Goal: Information Seeking & Learning: Find specific fact

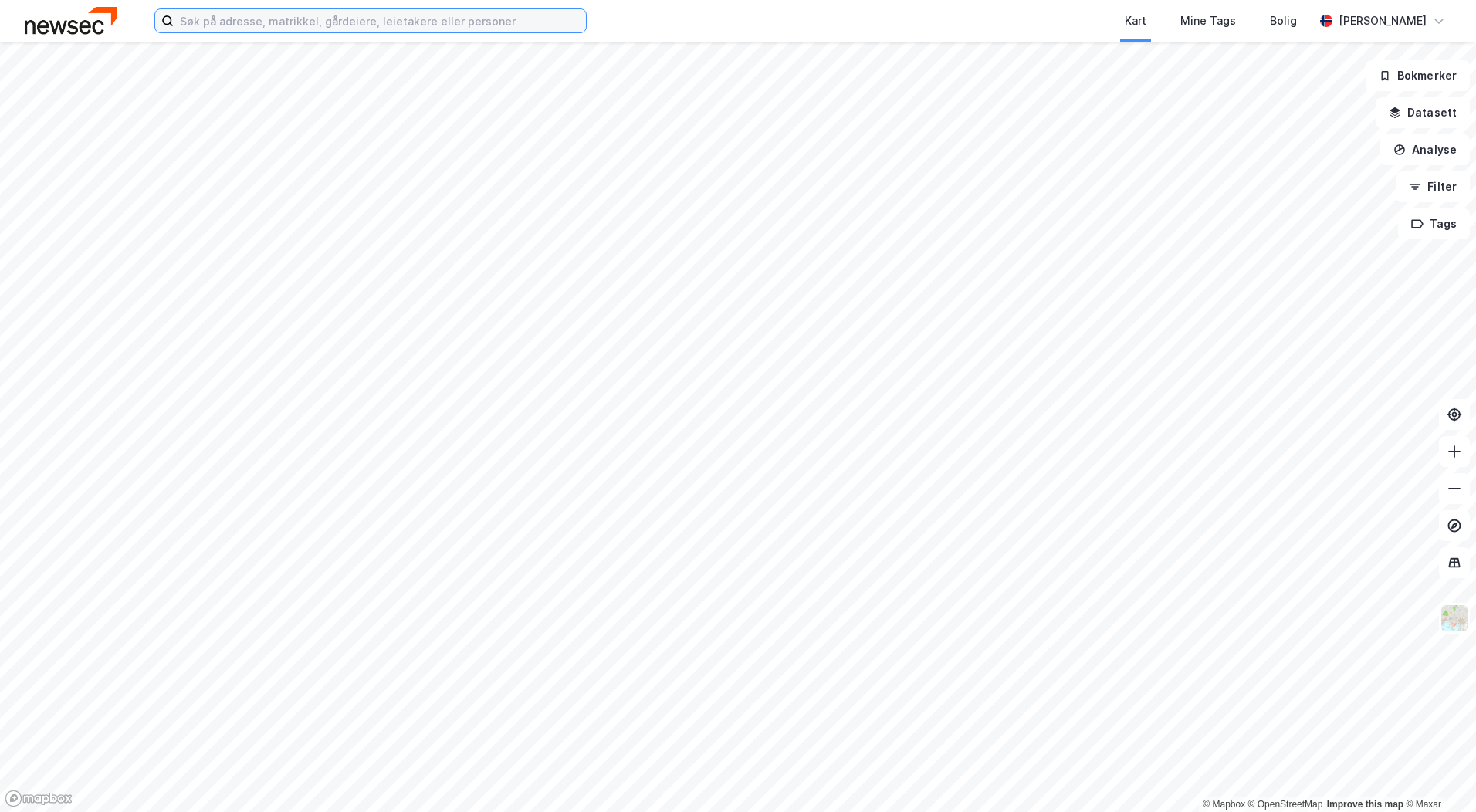
click at [221, 20] on input at bounding box center [380, 21] width 412 height 23
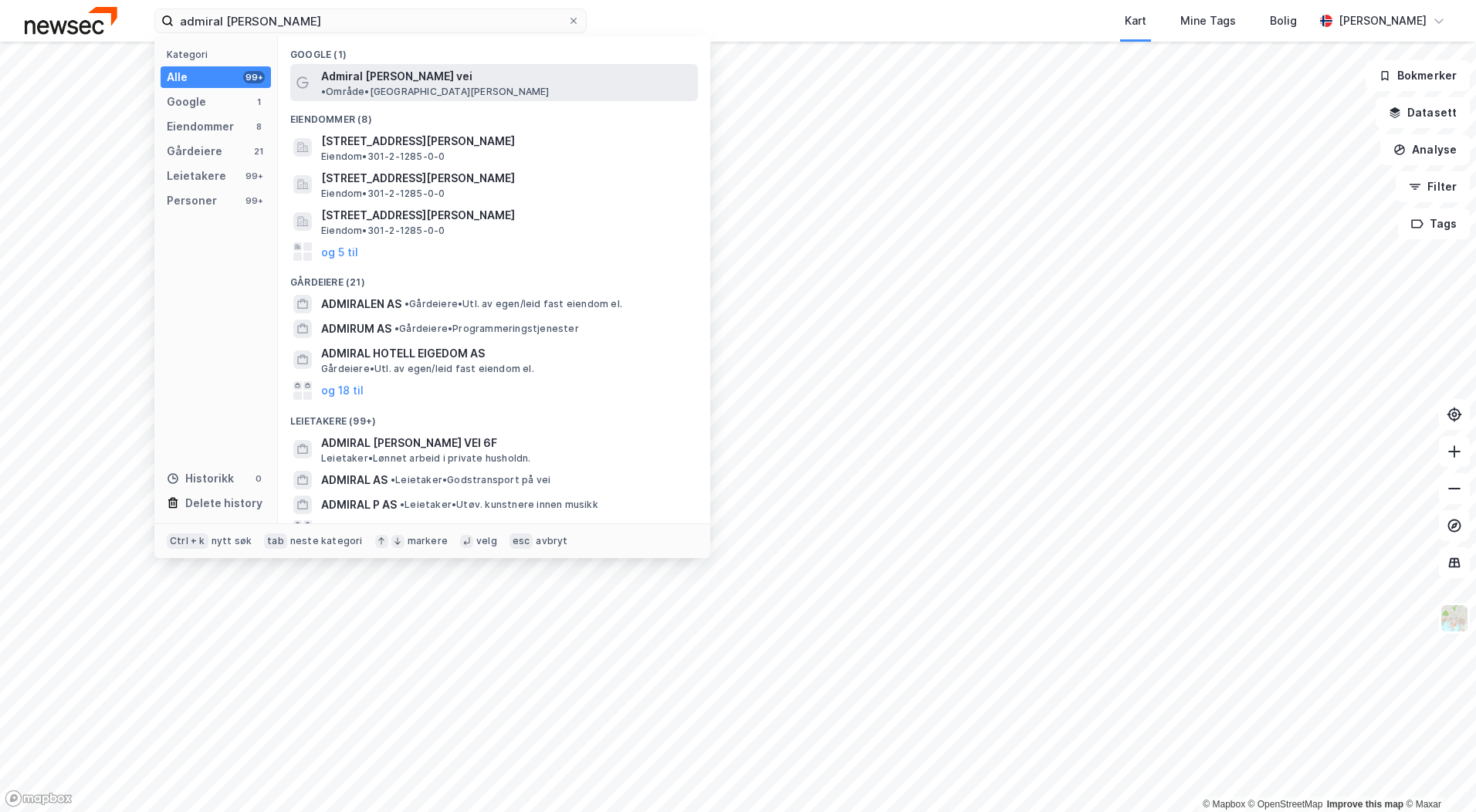
click at [366, 81] on span "Admiral [PERSON_NAME] vei" at bounding box center [397, 76] width 151 height 18
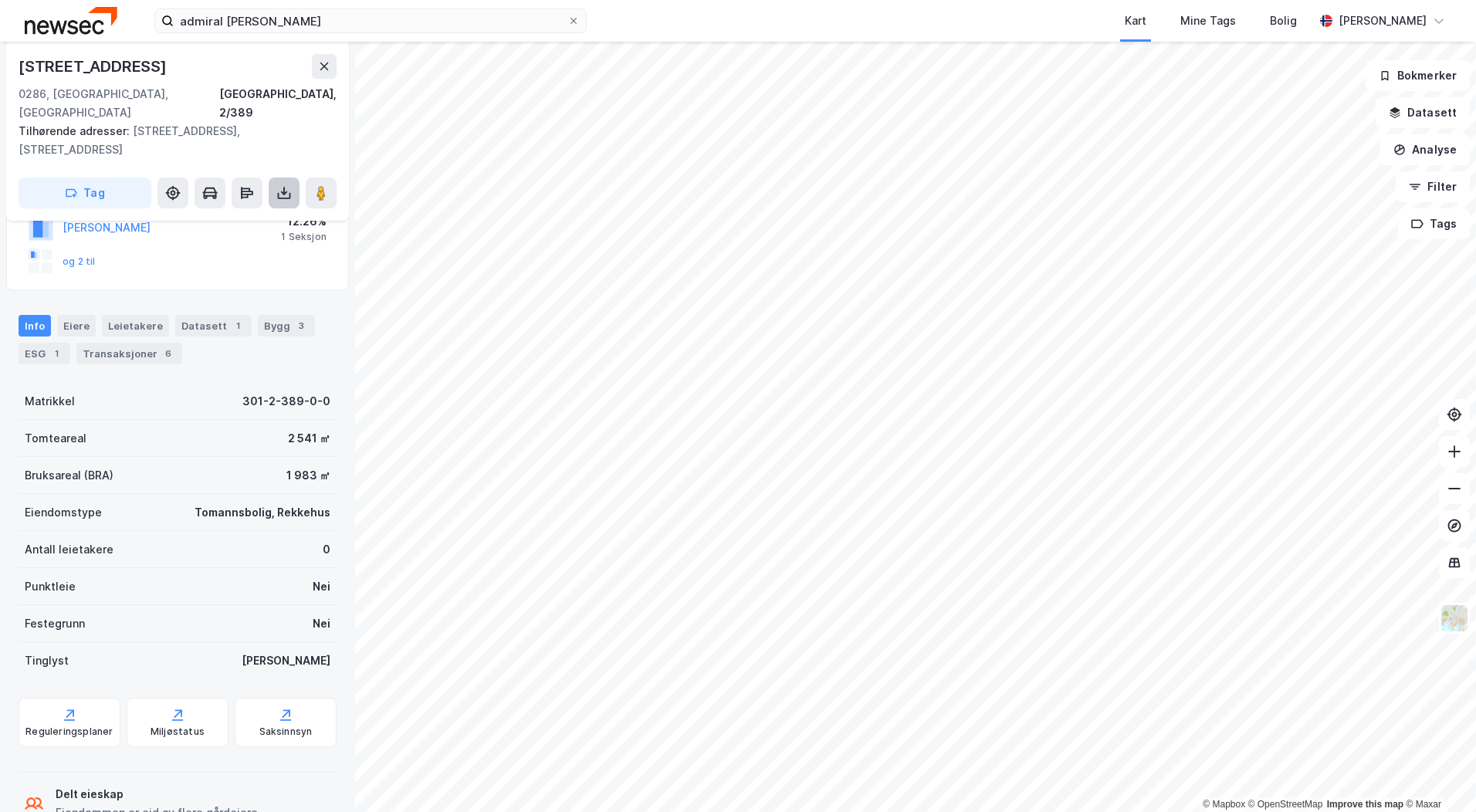
scroll to position [309, 0]
click at [324, 61] on icon at bounding box center [324, 66] width 12 height 12
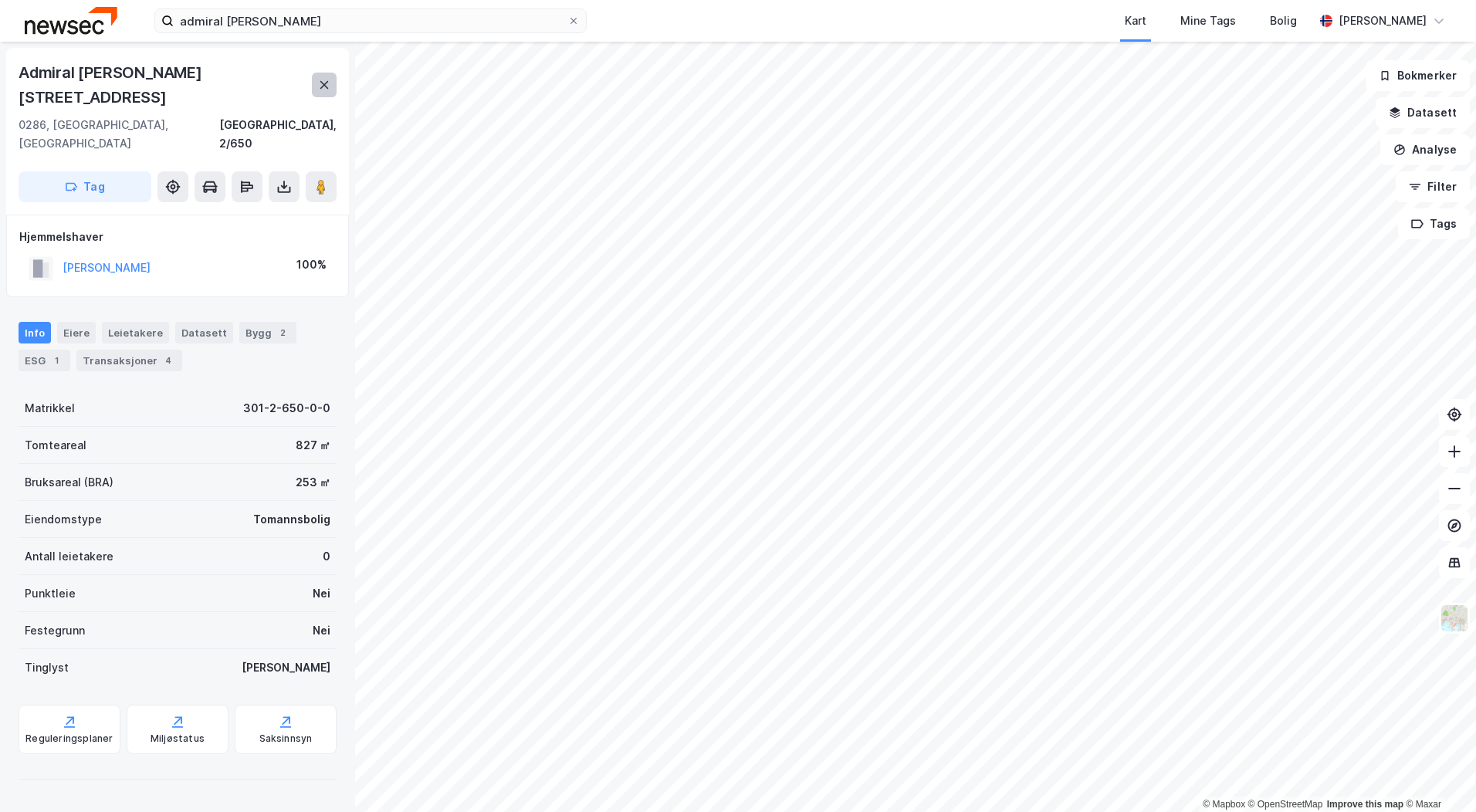
click at [329, 79] on icon at bounding box center [324, 85] width 12 height 12
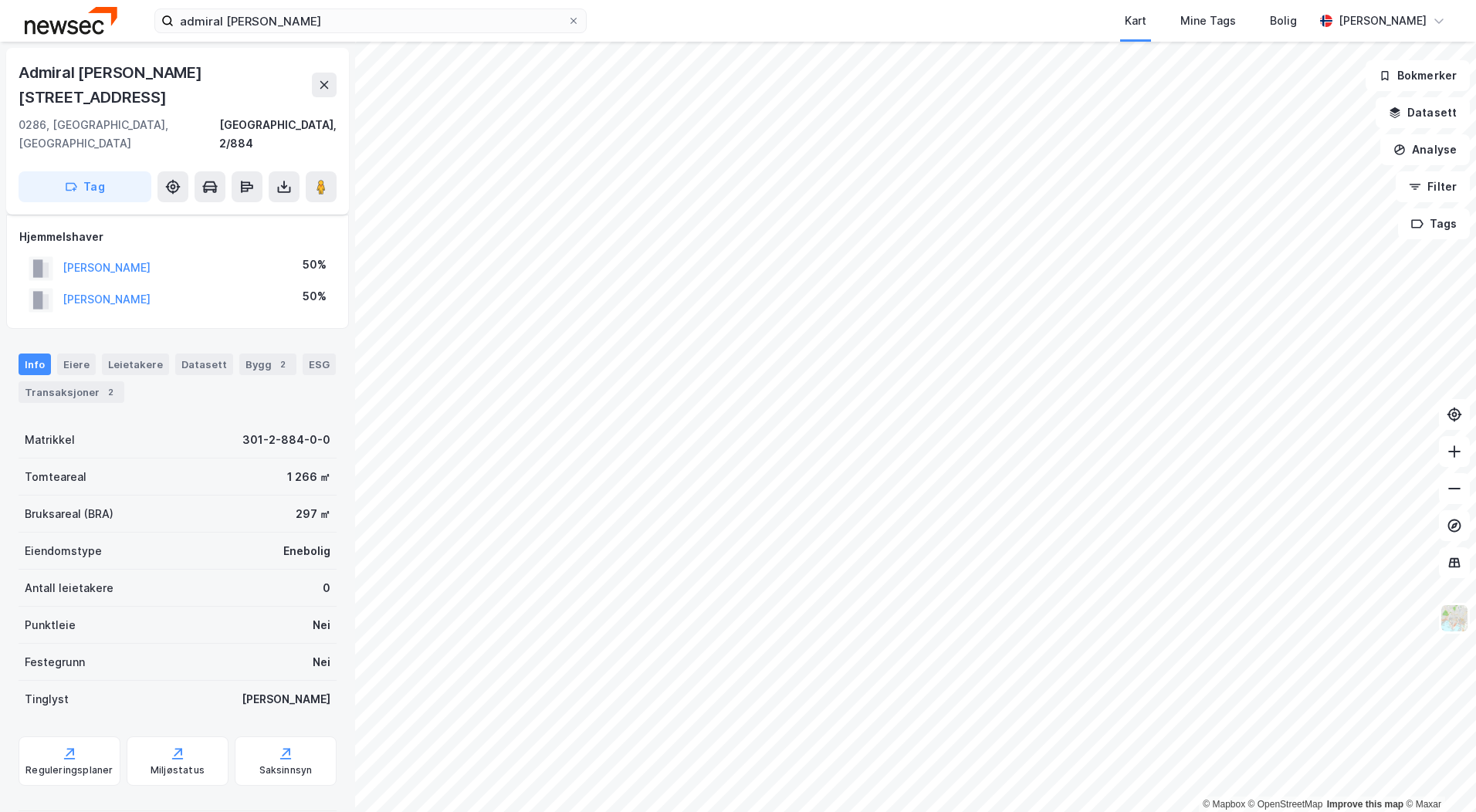
scroll to position [43, 0]
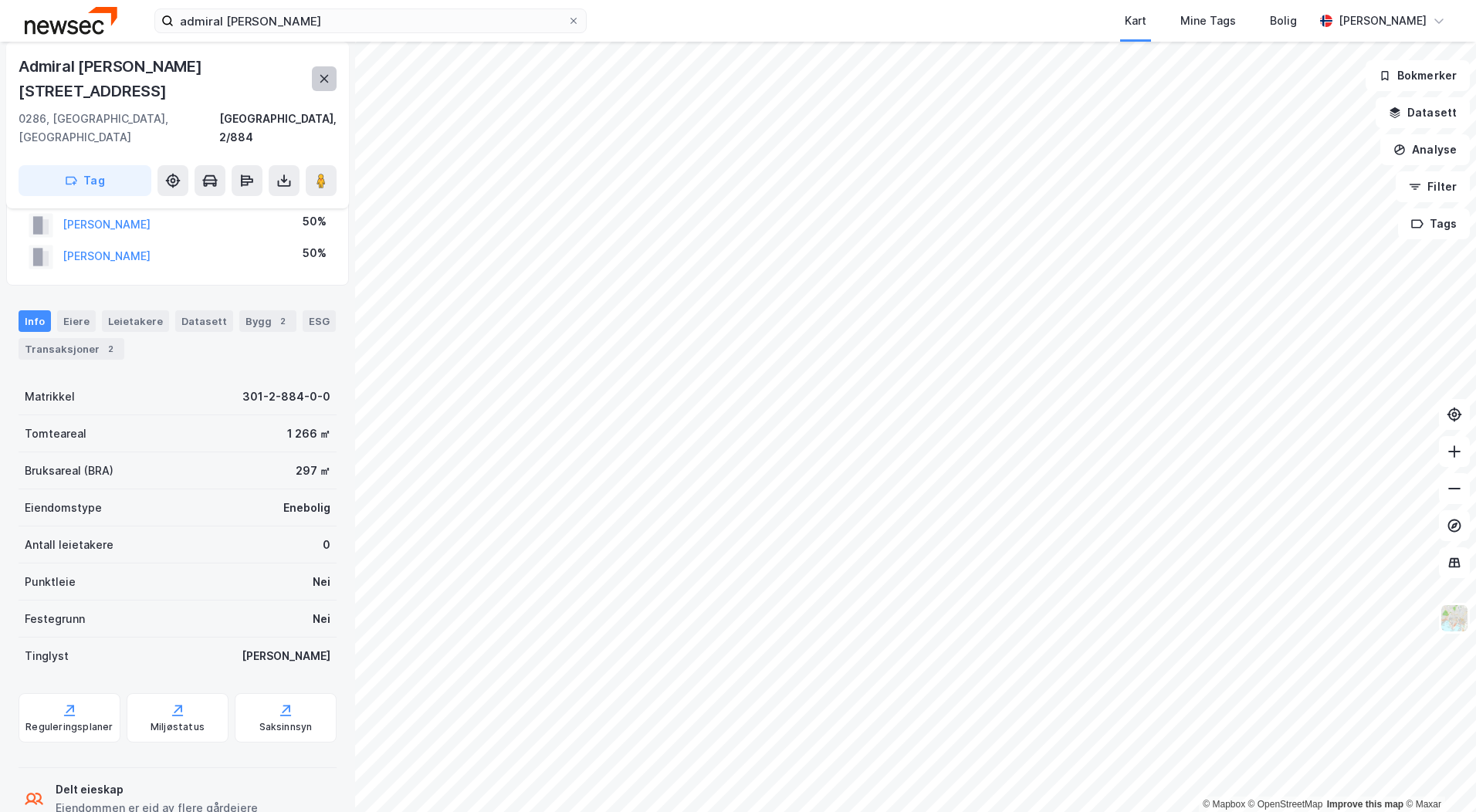
click at [321, 72] on icon at bounding box center [324, 78] width 12 height 12
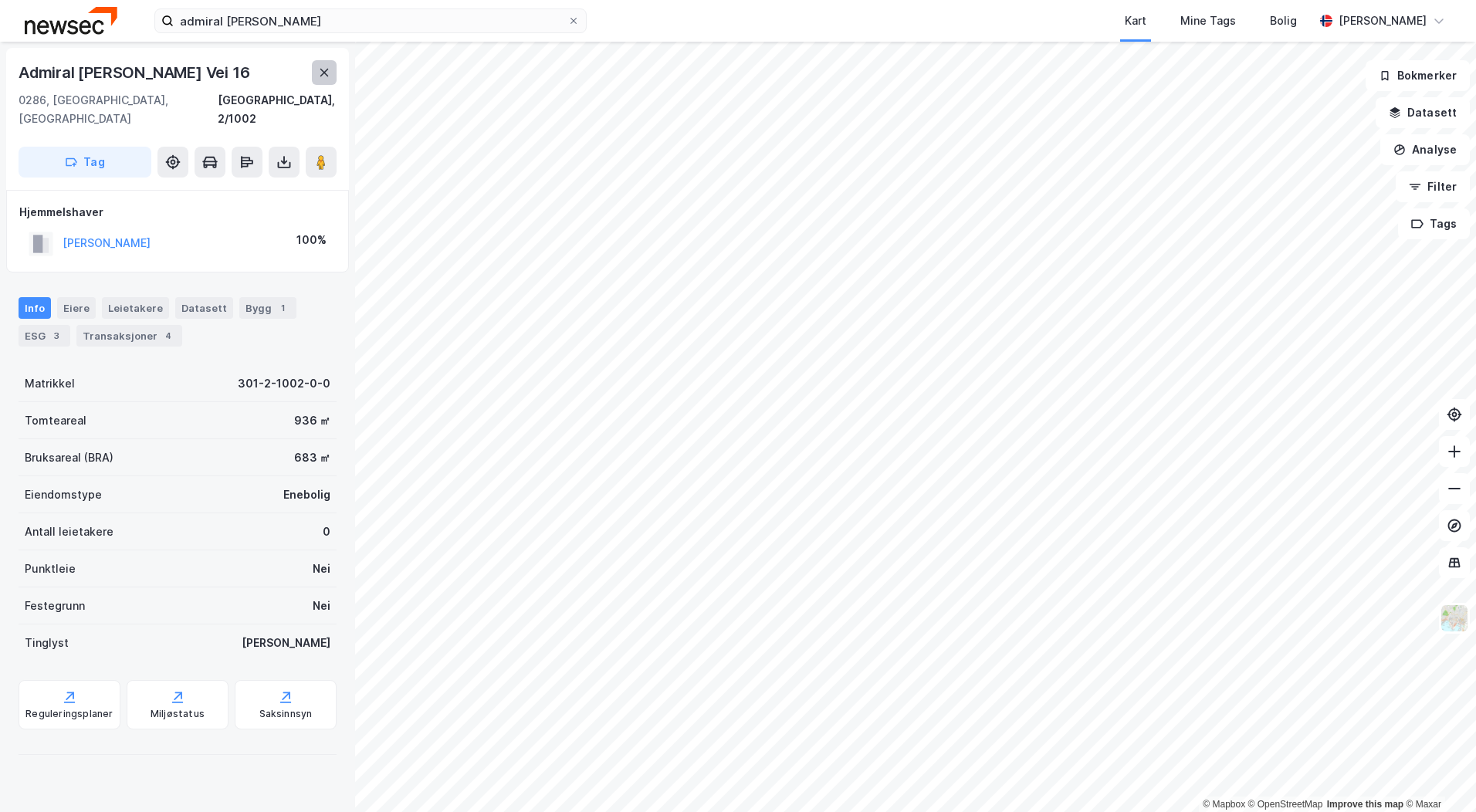
click at [332, 78] on button at bounding box center [324, 72] width 25 height 25
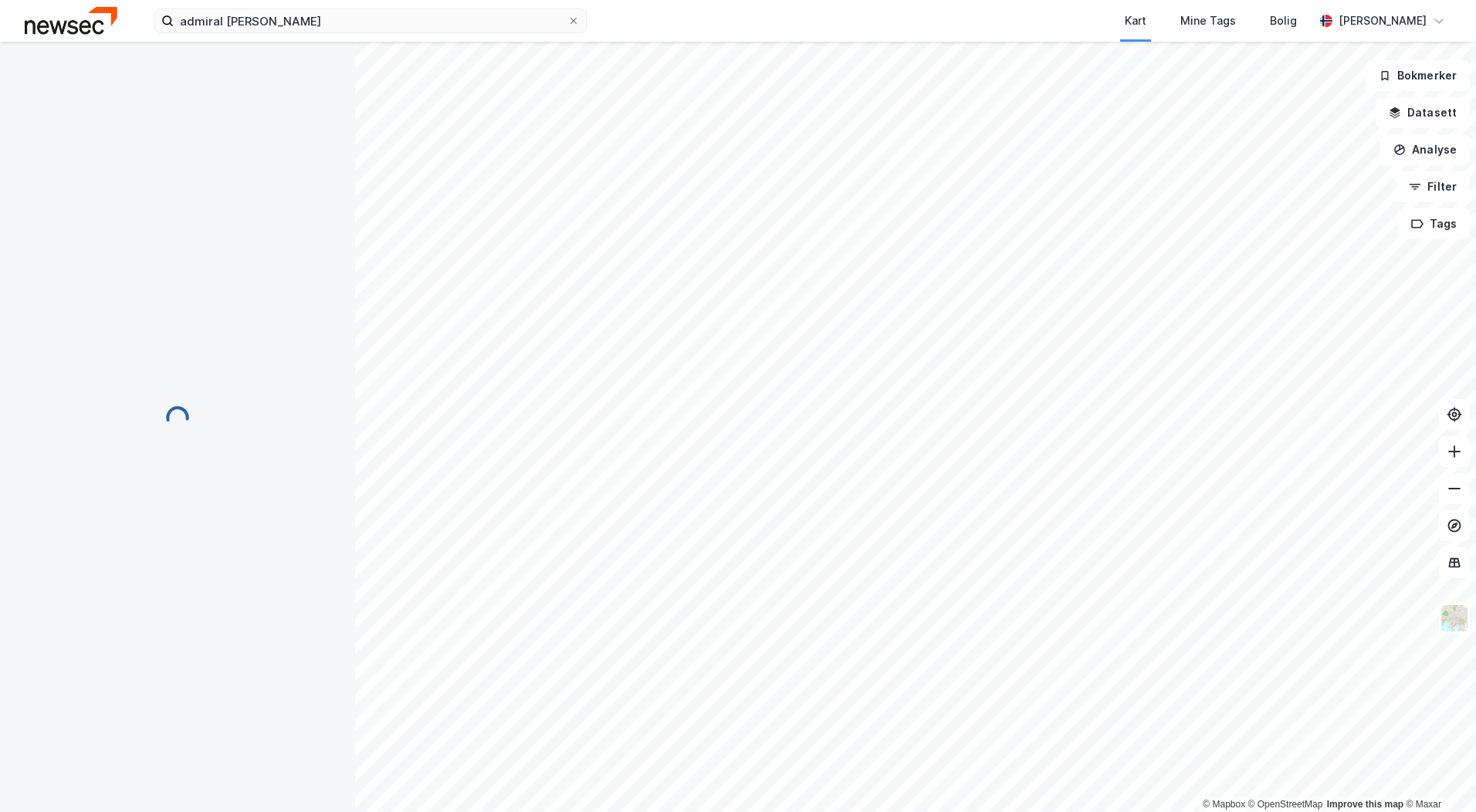
scroll to position [43, 0]
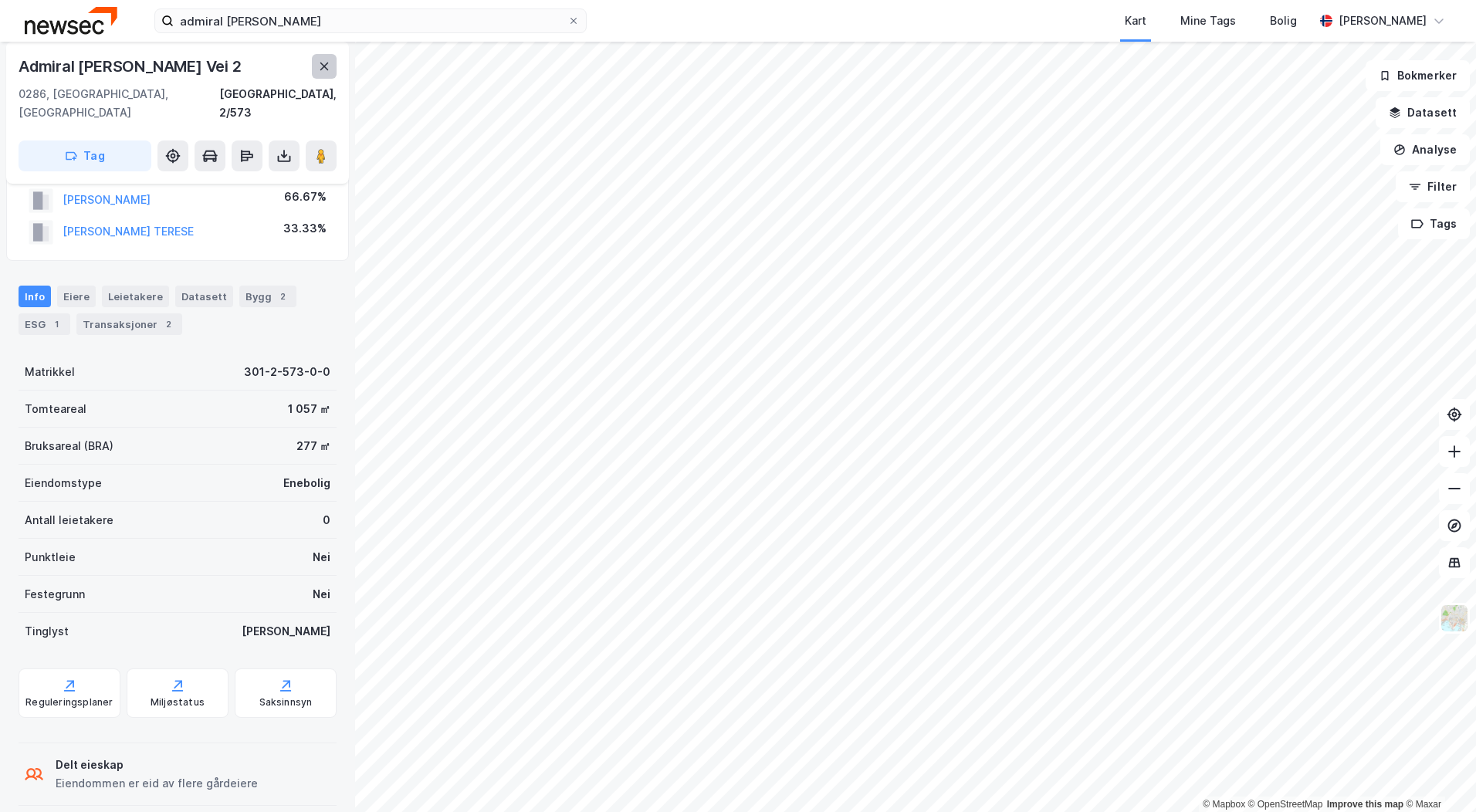
click at [324, 63] on icon at bounding box center [324, 66] width 12 height 12
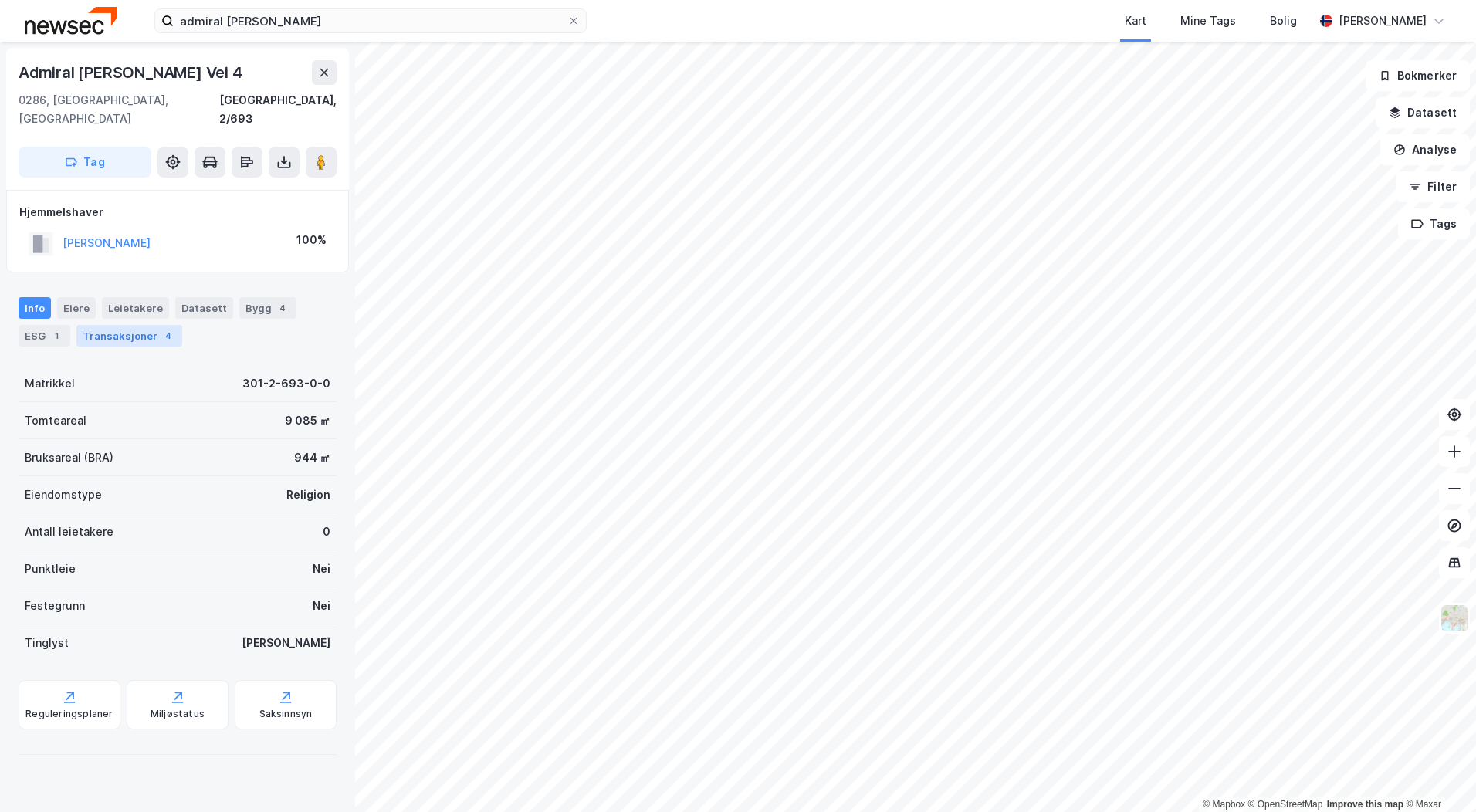
click at [160, 328] on div "4" at bounding box center [168, 335] width 16 height 16
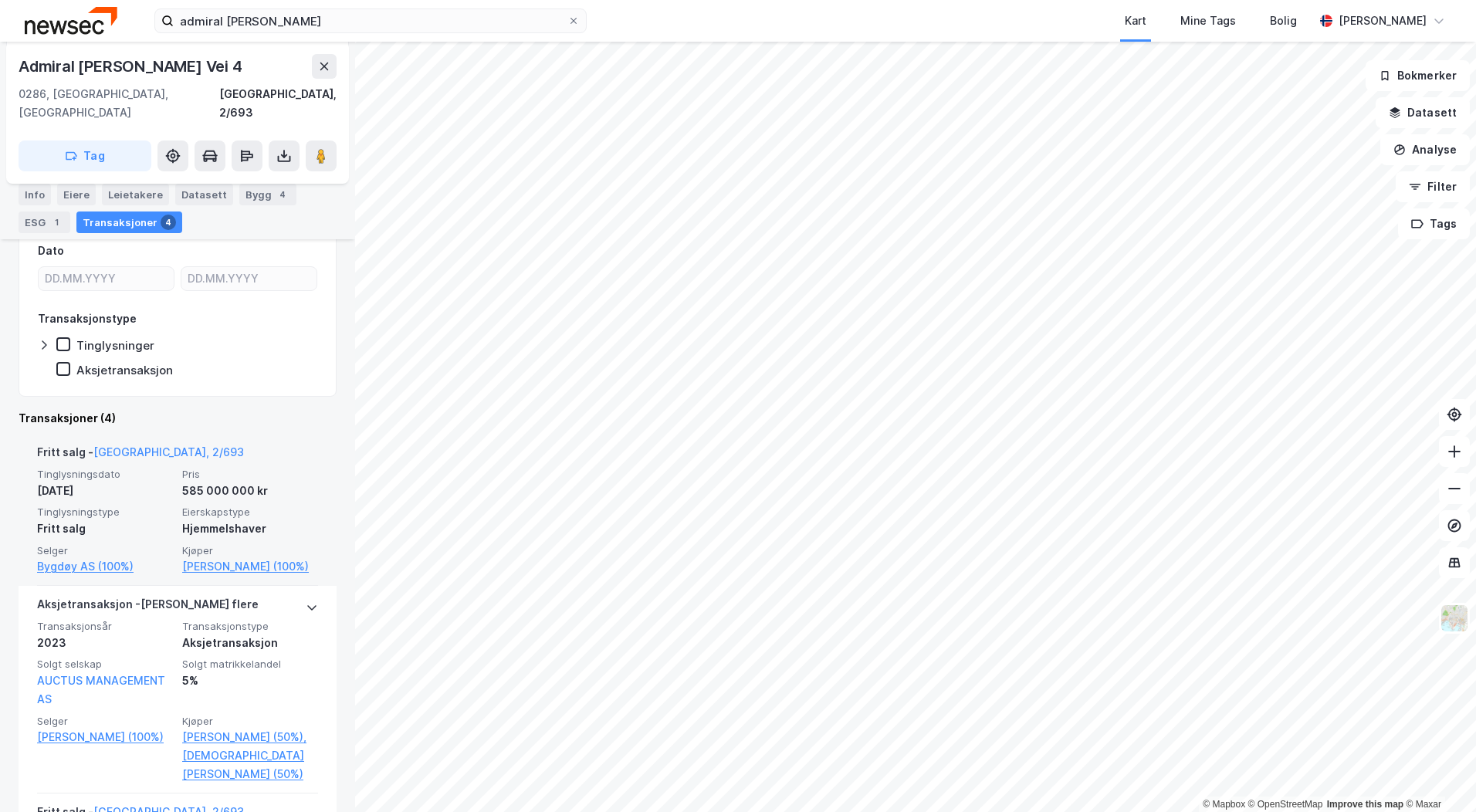
scroll to position [174, 0]
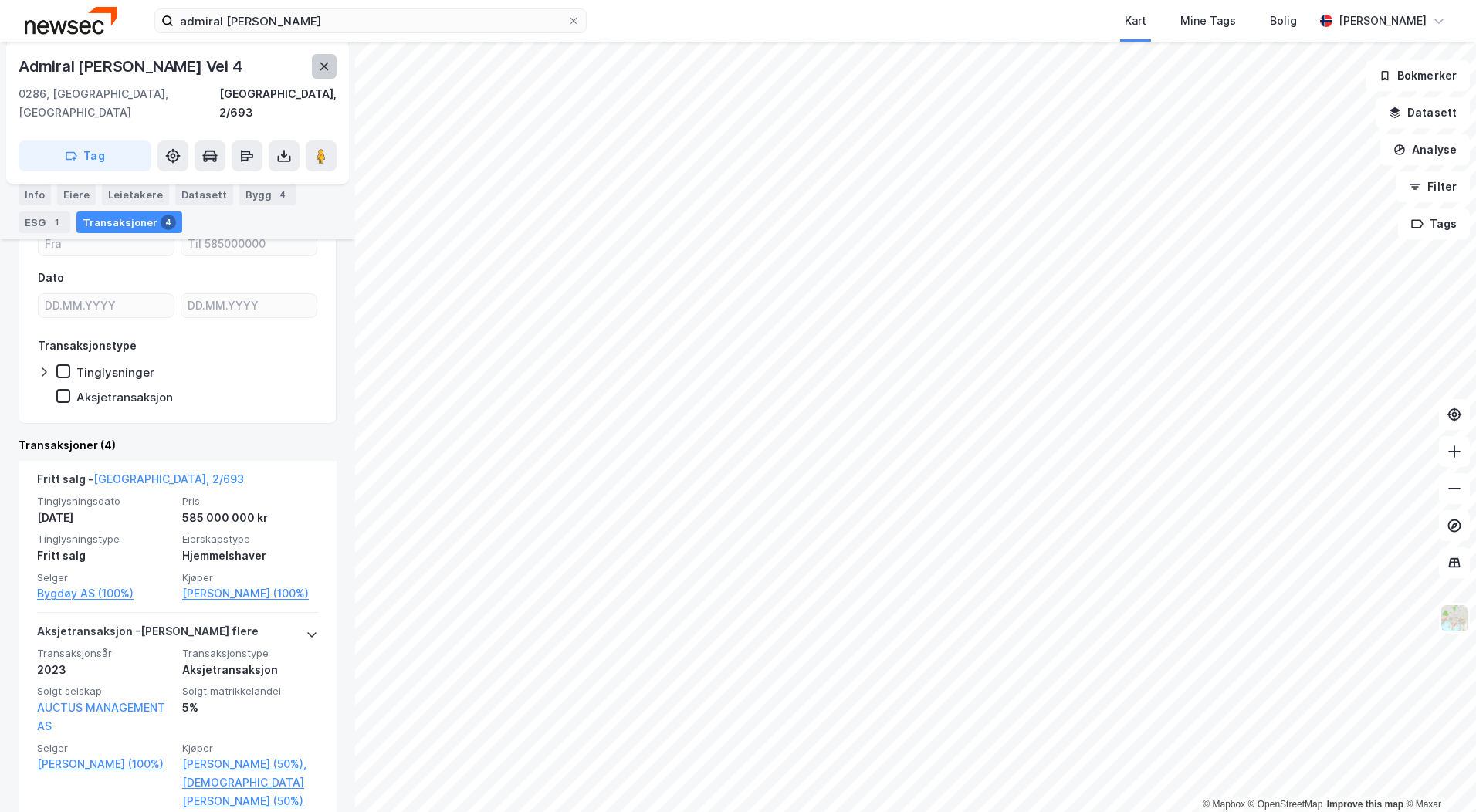
click at [324, 61] on icon at bounding box center [324, 66] width 12 height 12
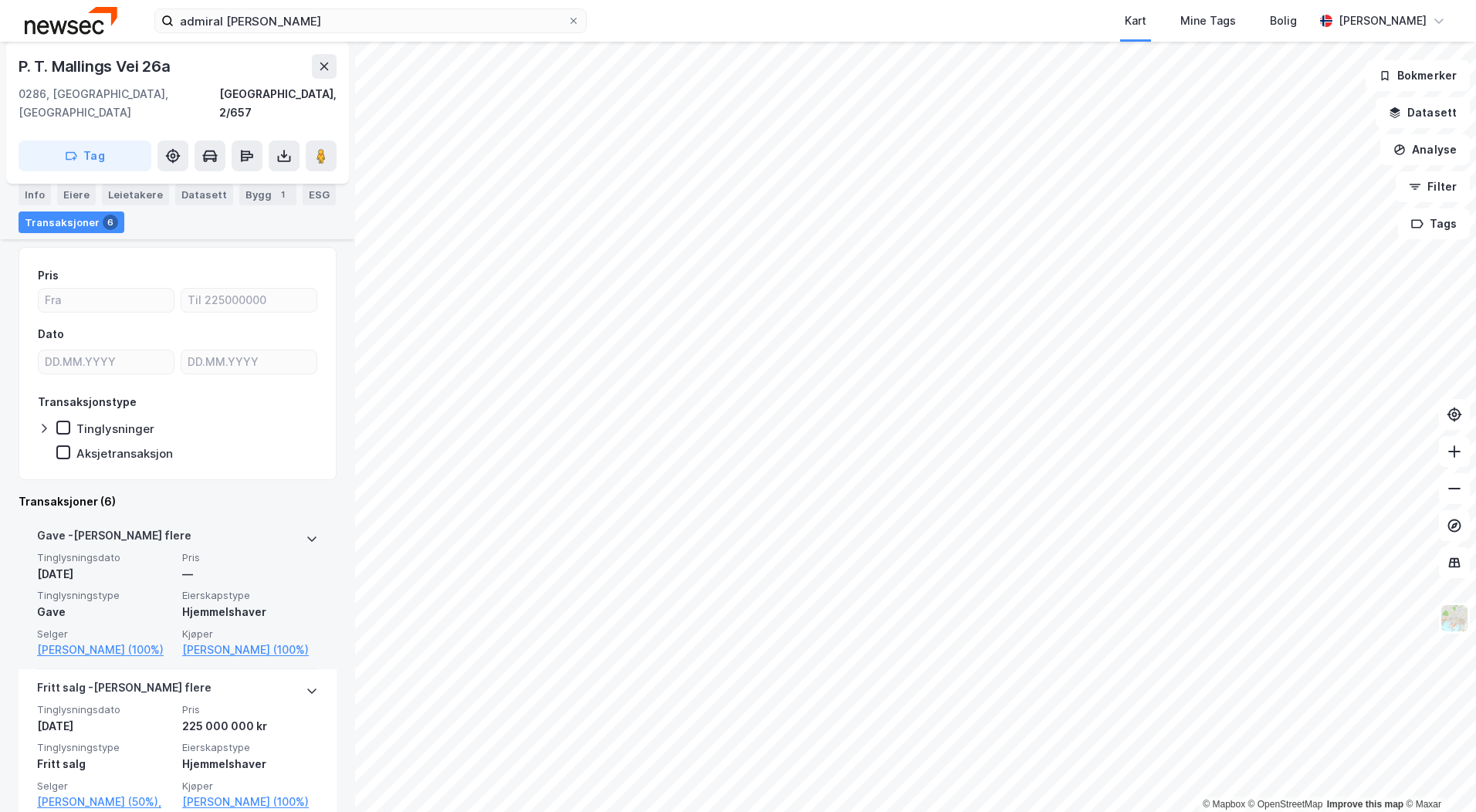
scroll to position [232, 0]
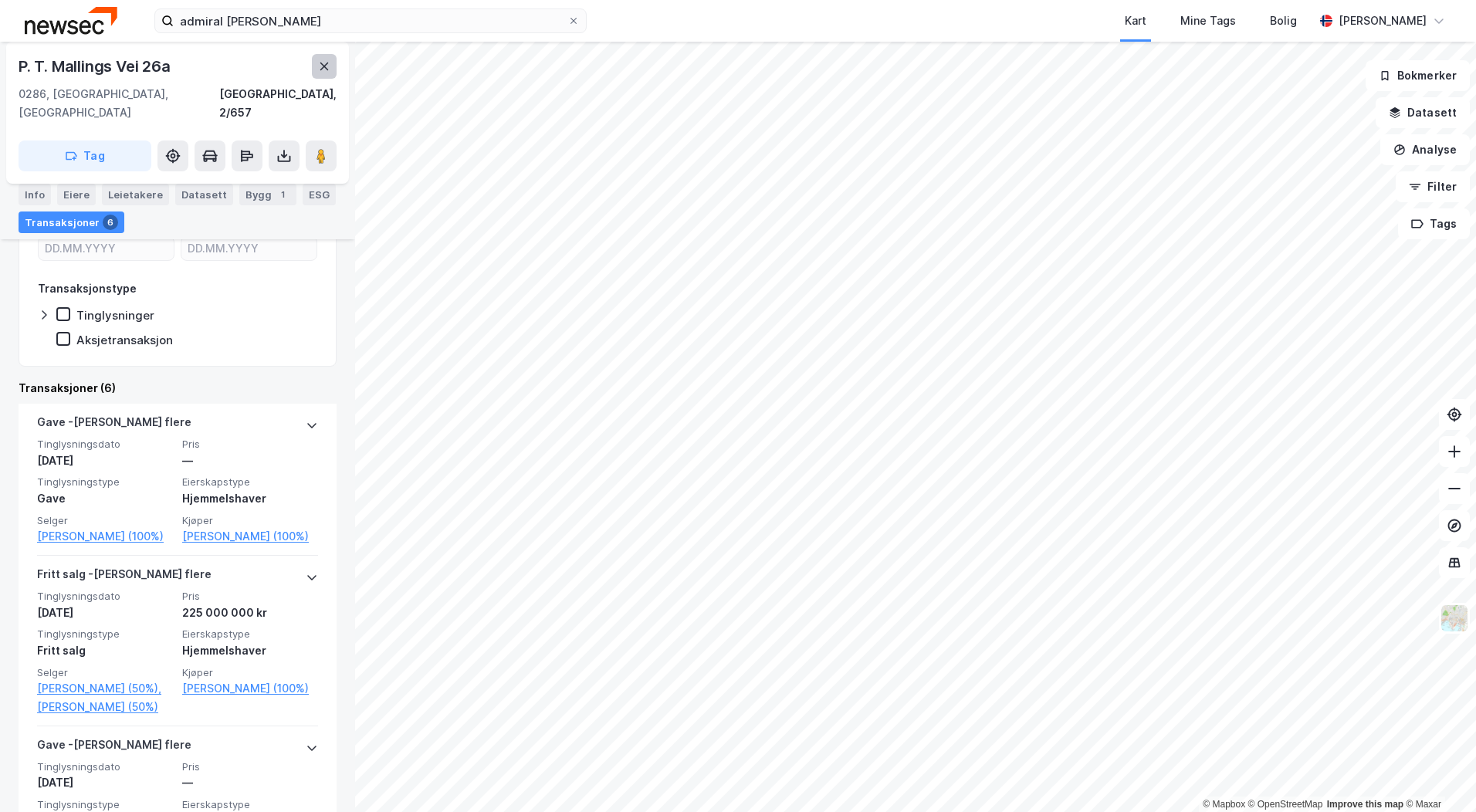
click at [324, 68] on icon at bounding box center [324, 66] width 12 height 12
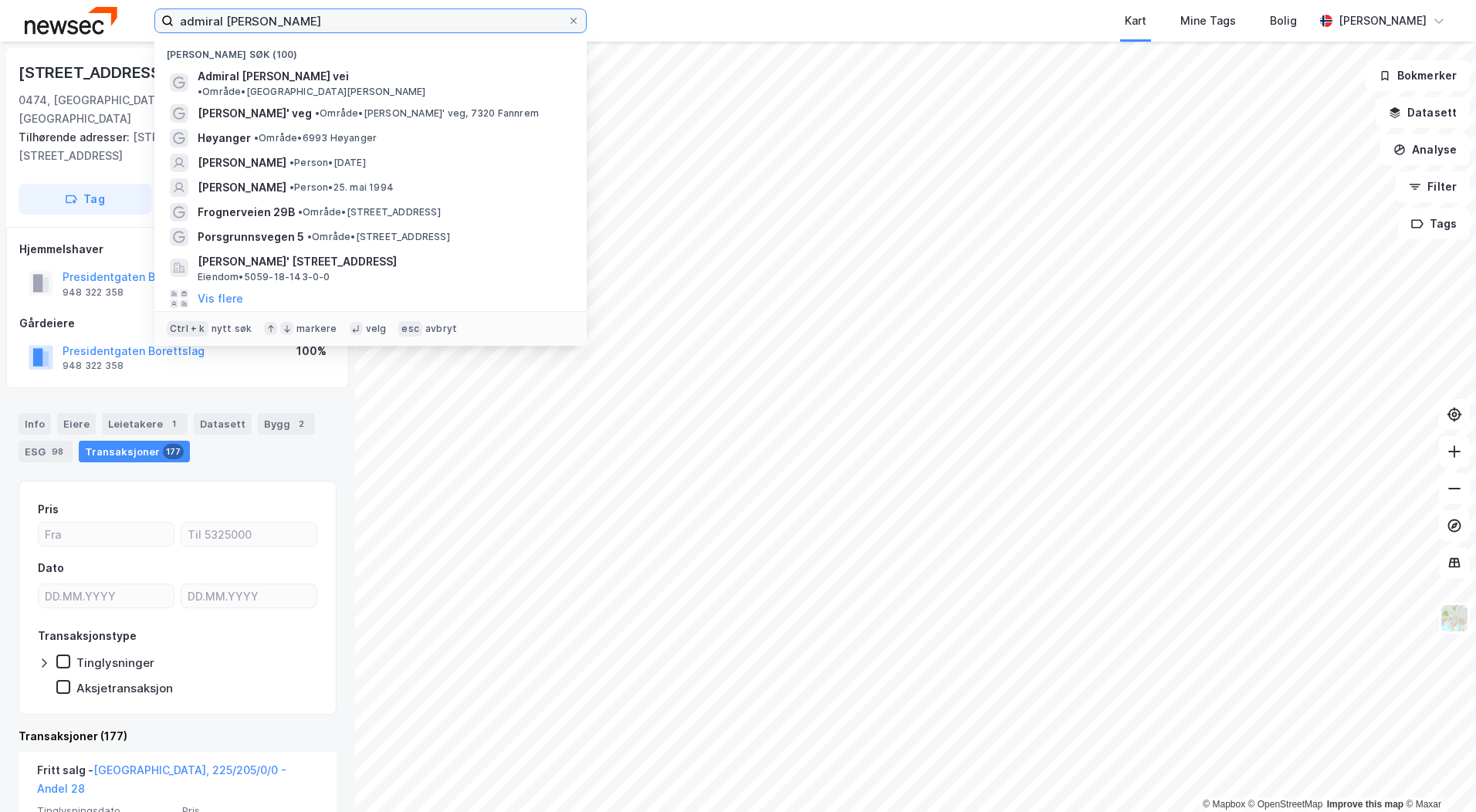
click at [299, 21] on input "admiral [PERSON_NAME]" at bounding box center [370, 21] width 394 height 23
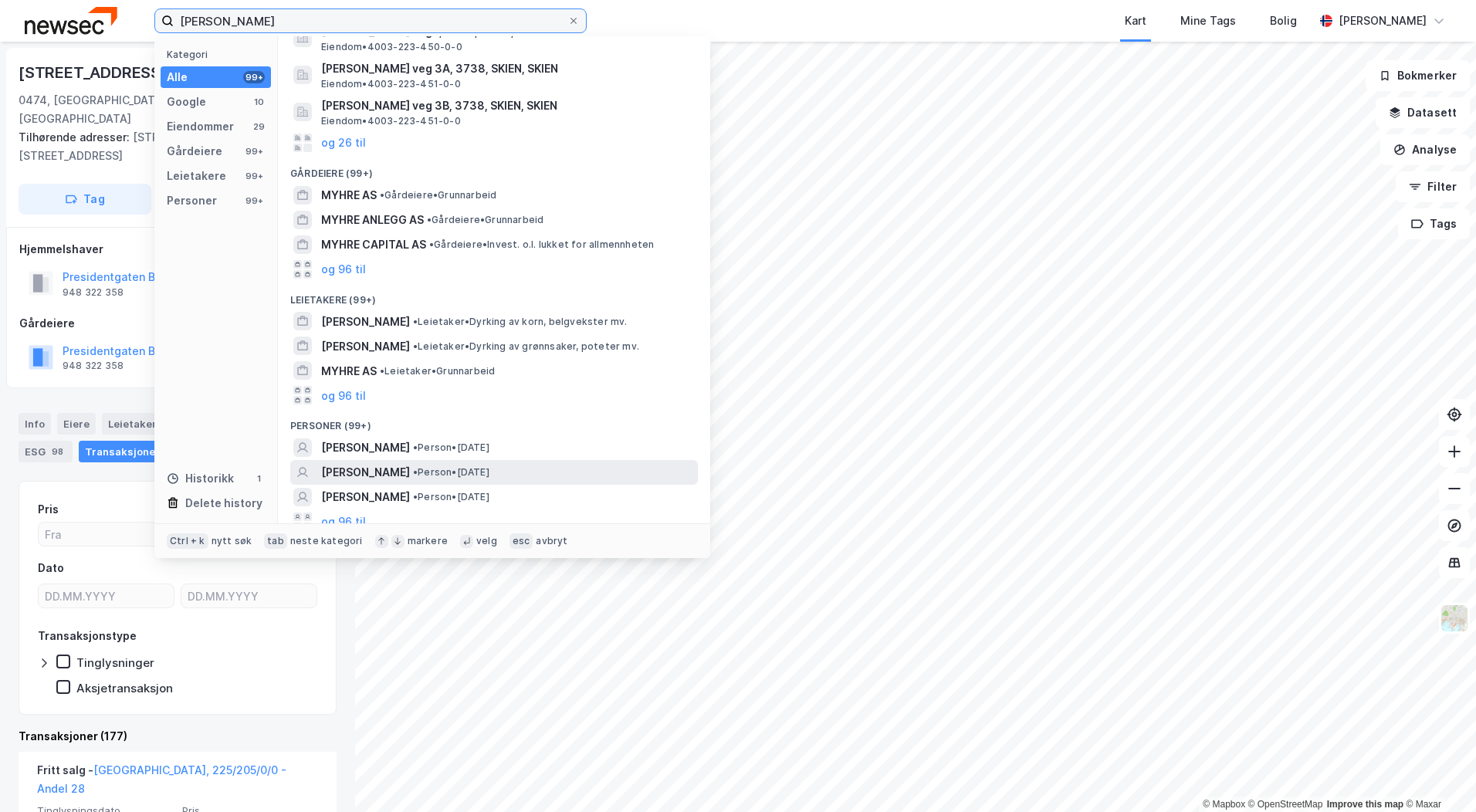
scroll to position [235, 0]
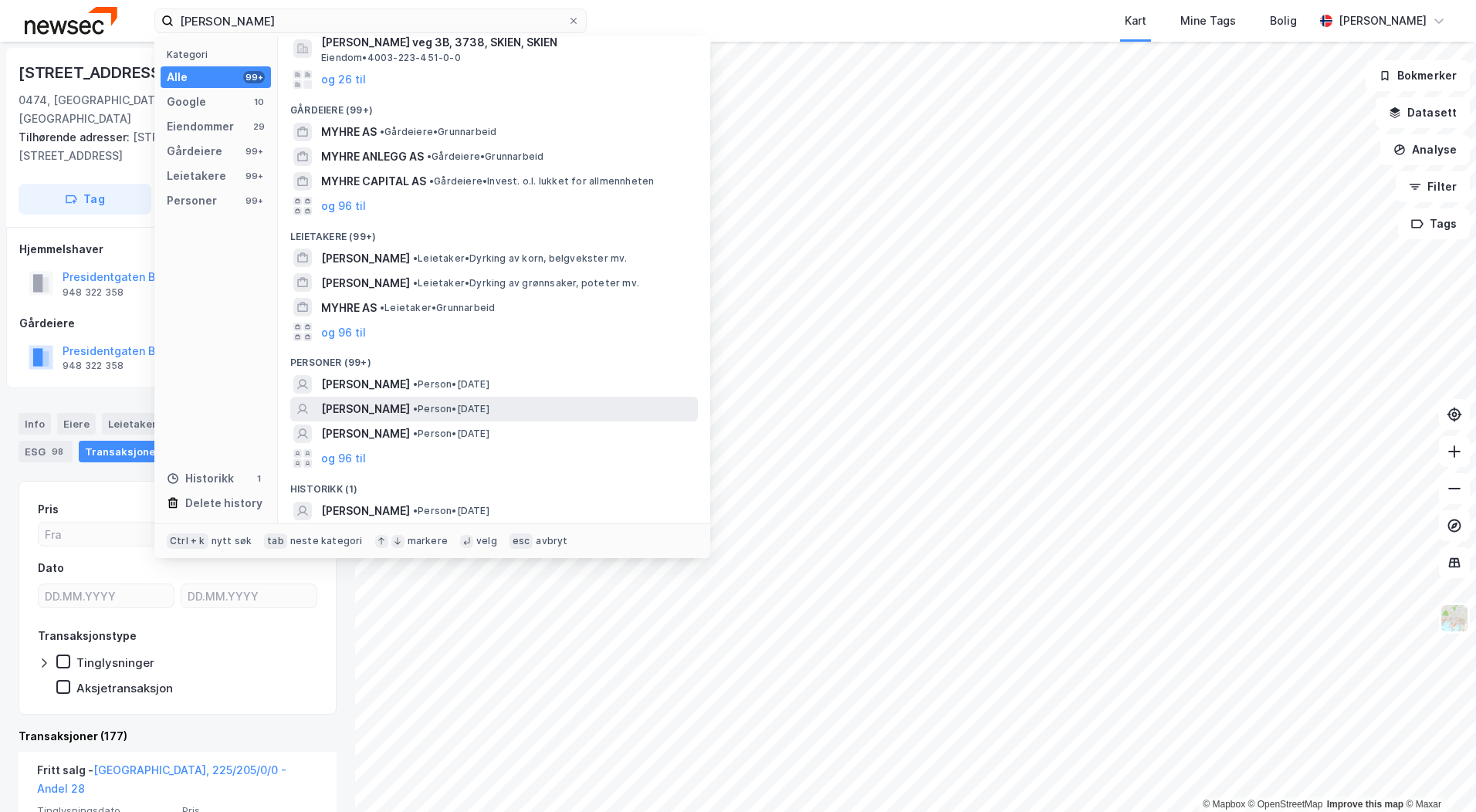
click at [545, 418] on div "[PERSON_NAME] • Person • [DATE]" at bounding box center [508, 408] width 374 height 18
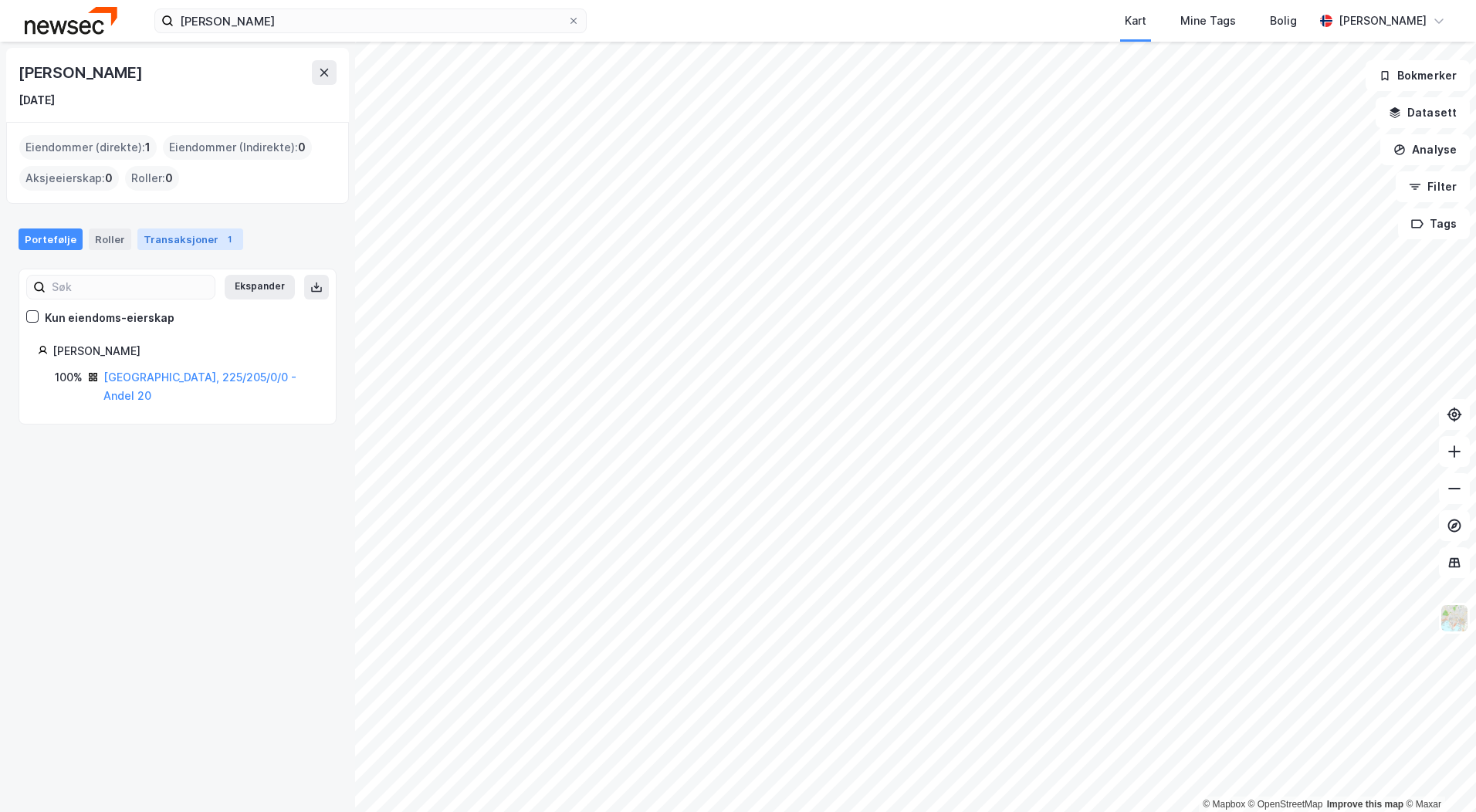
click at [186, 237] on div "Transaksjoner 1" at bounding box center [189, 239] width 105 height 22
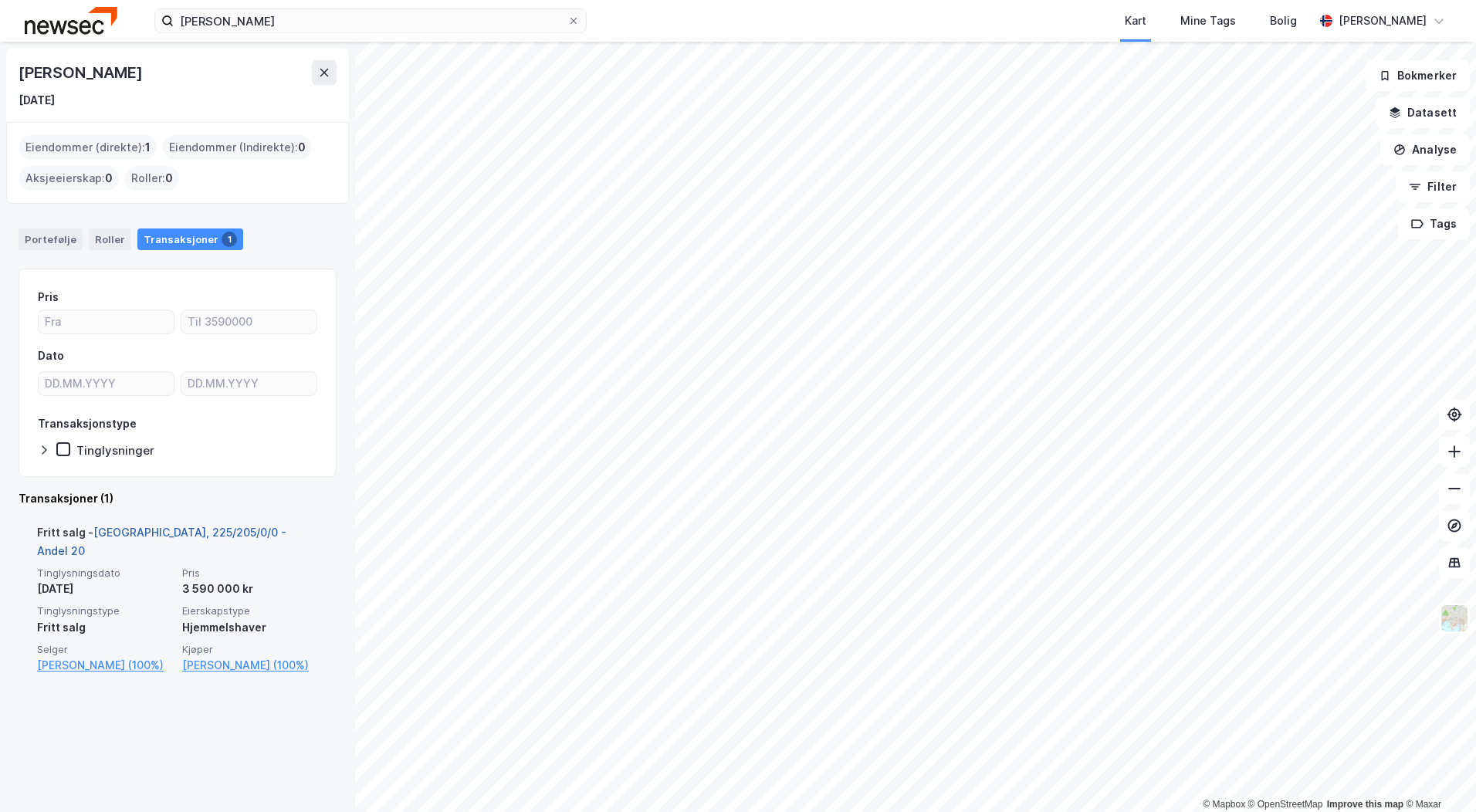
click at [193, 531] on link "[GEOGRAPHIC_DATA], 225/205/0/0 - Andel 20" at bounding box center [162, 541] width 249 height 32
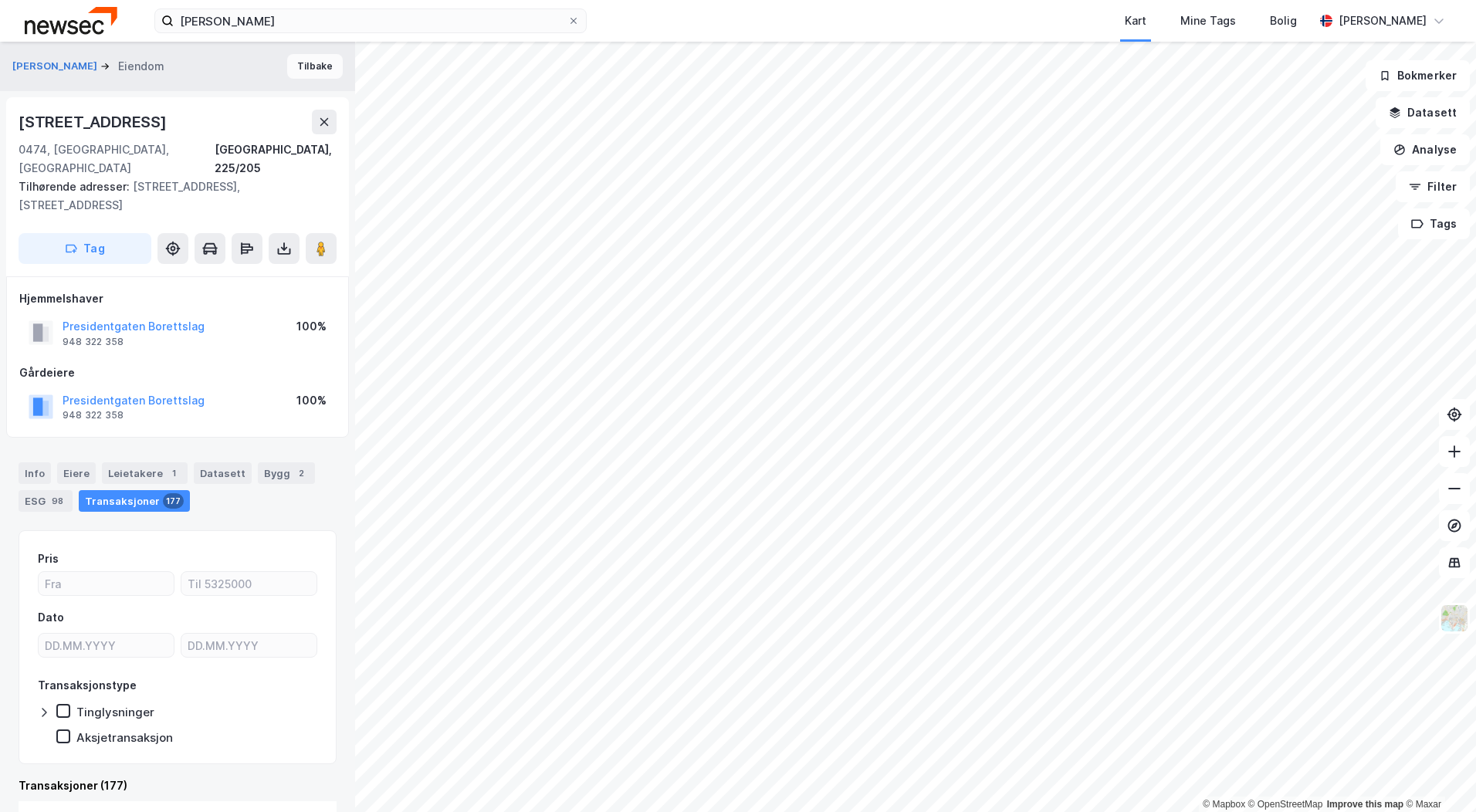
click at [310, 70] on button "Tilbake" at bounding box center [315, 66] width 56 height 25
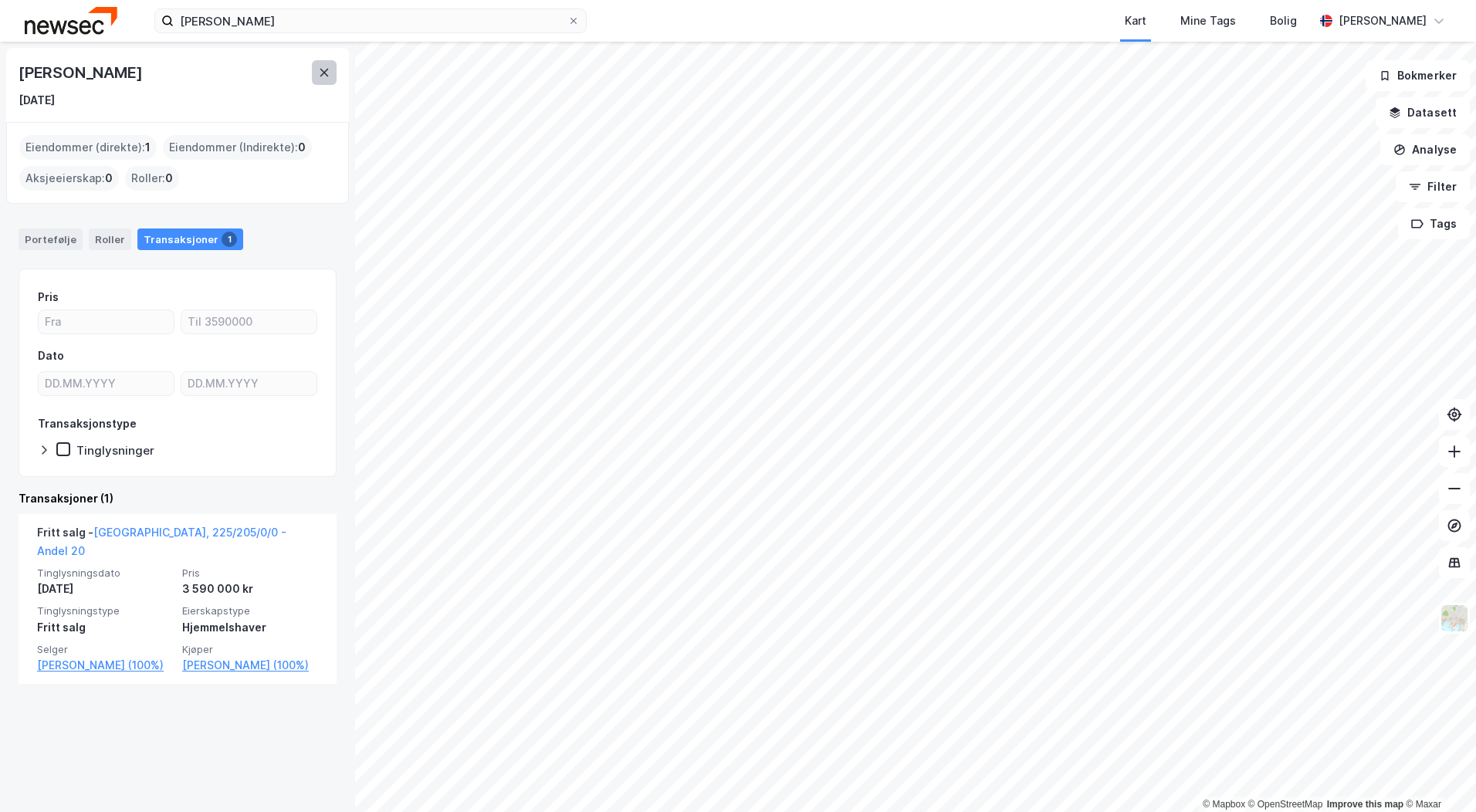
click at [332, 77] on button at bounding box center [324, 72] width 25 height 25
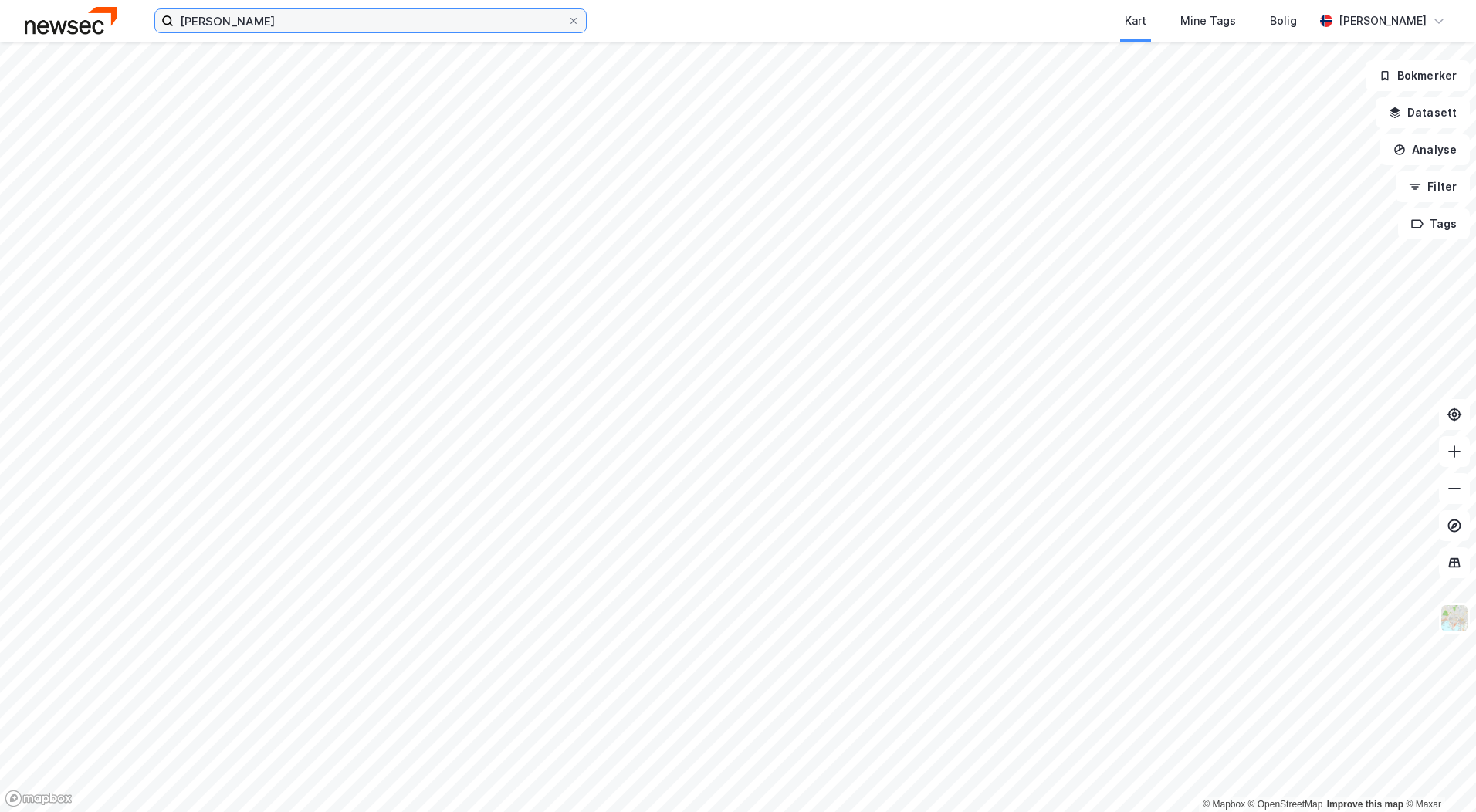
click at [267, 26] on input "[PERSON_NAME]" at bounding box center [370, 21] width 394 height 23
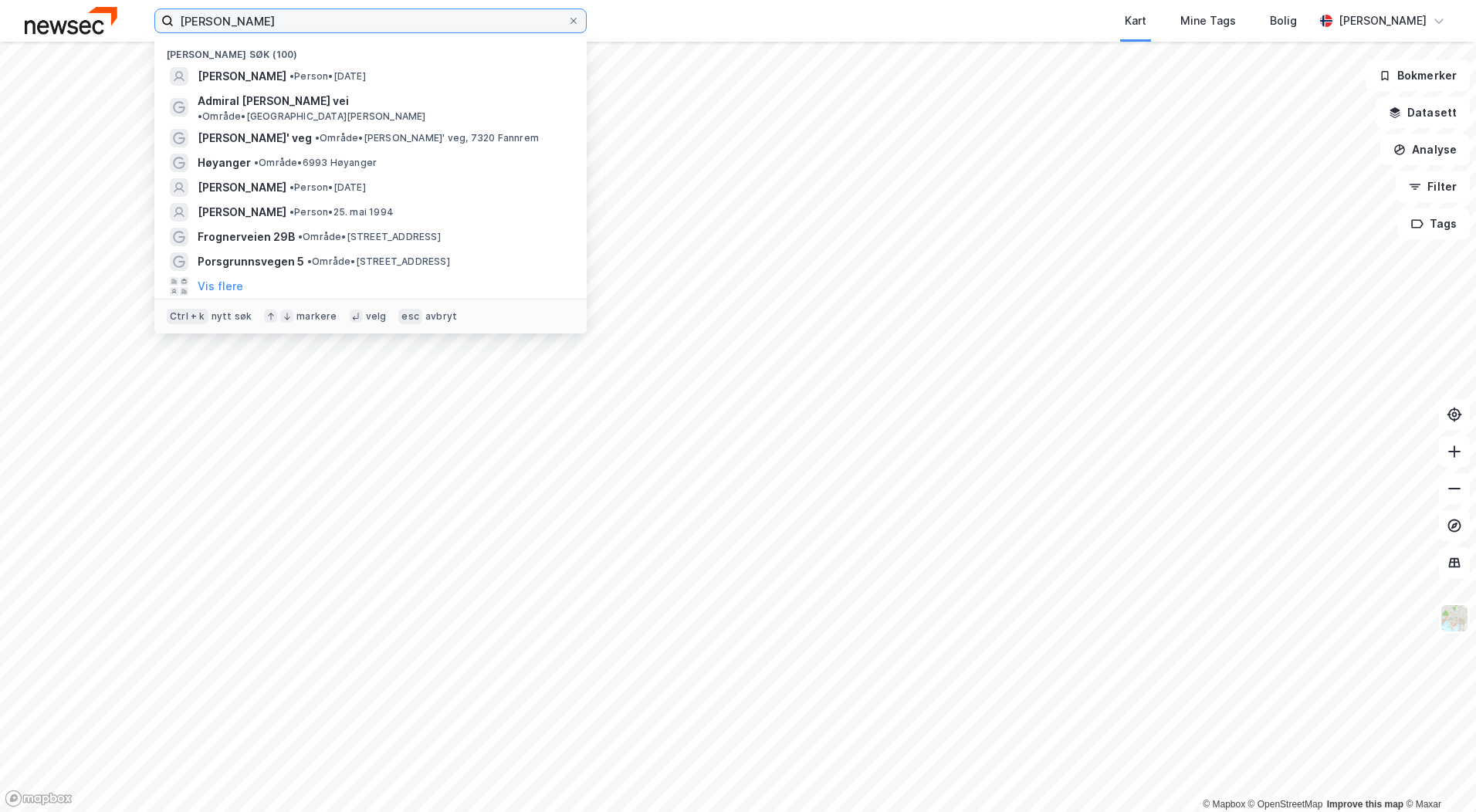
click at [267, 26] on input "[PERSON_NAME]" at bounding box center [370, 21] width 394 height 23
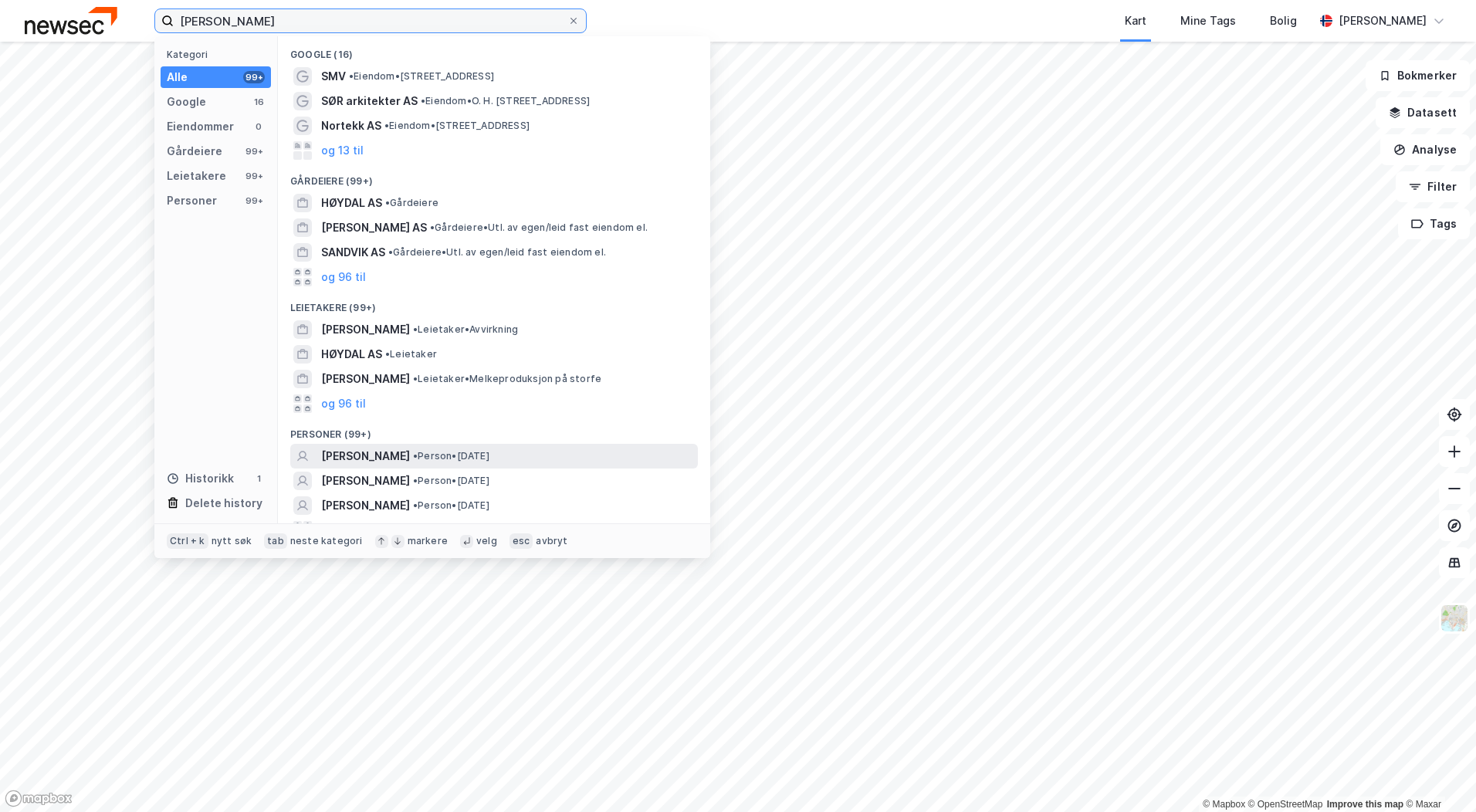
type input "[PERSON_NAME]"
click at [418, 452] on span "•" at bounding box center [415, 456] width 5 height 12
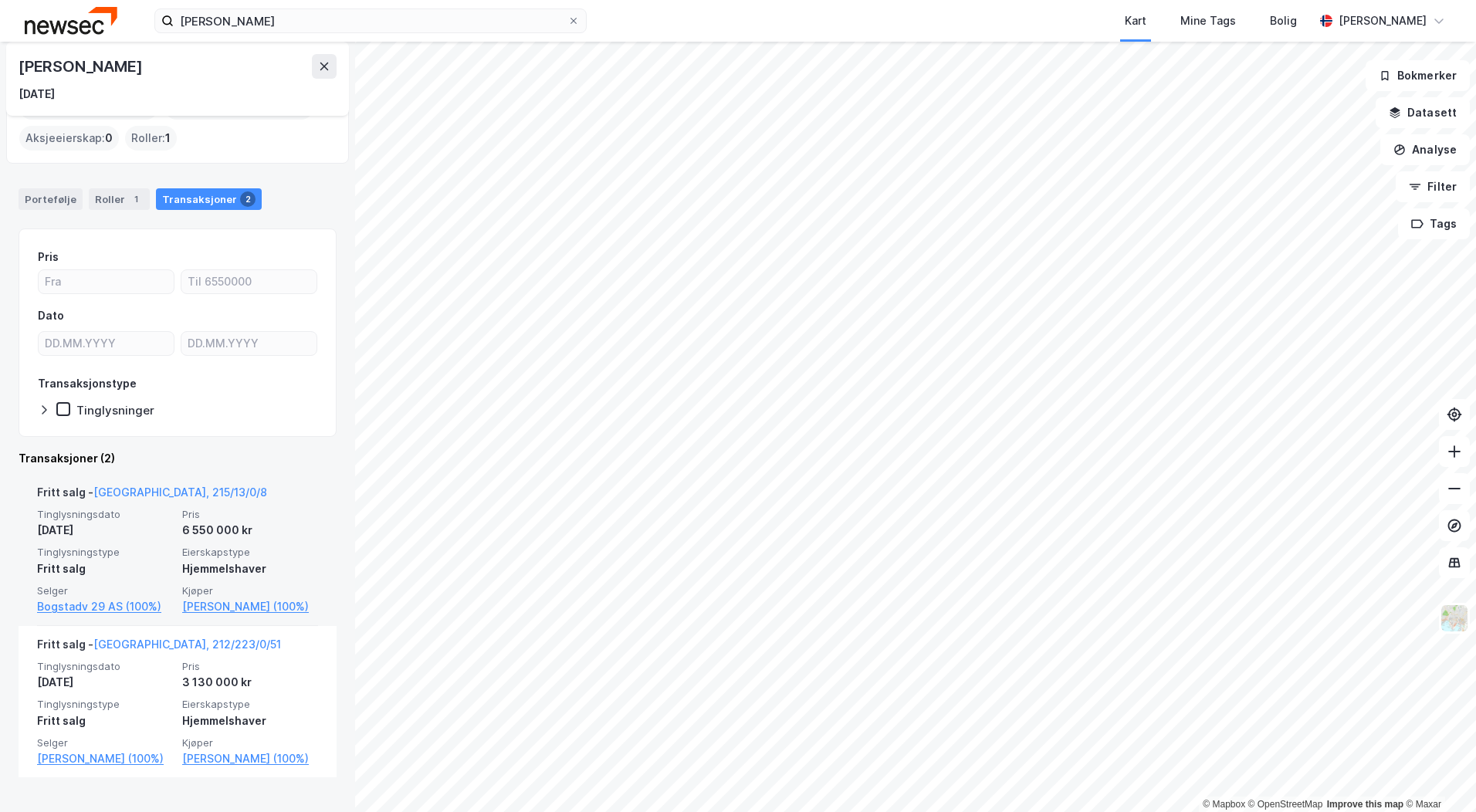
scroll to position [61, 0]
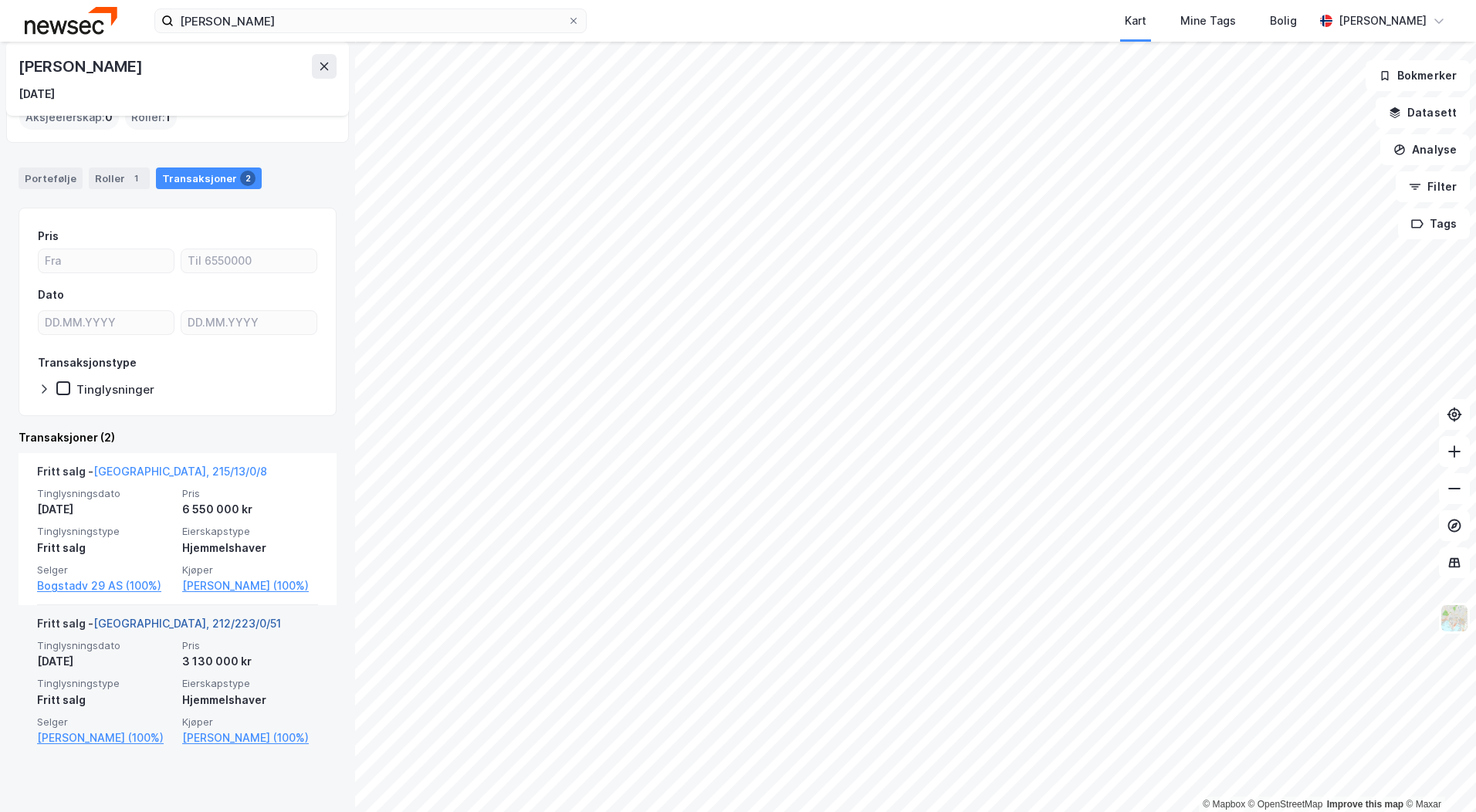
click at [161, 629] on link "[GEOGRAPHIC_DATA], 212/223/0/51" at bounding box center [187, 624] width 188 height 13
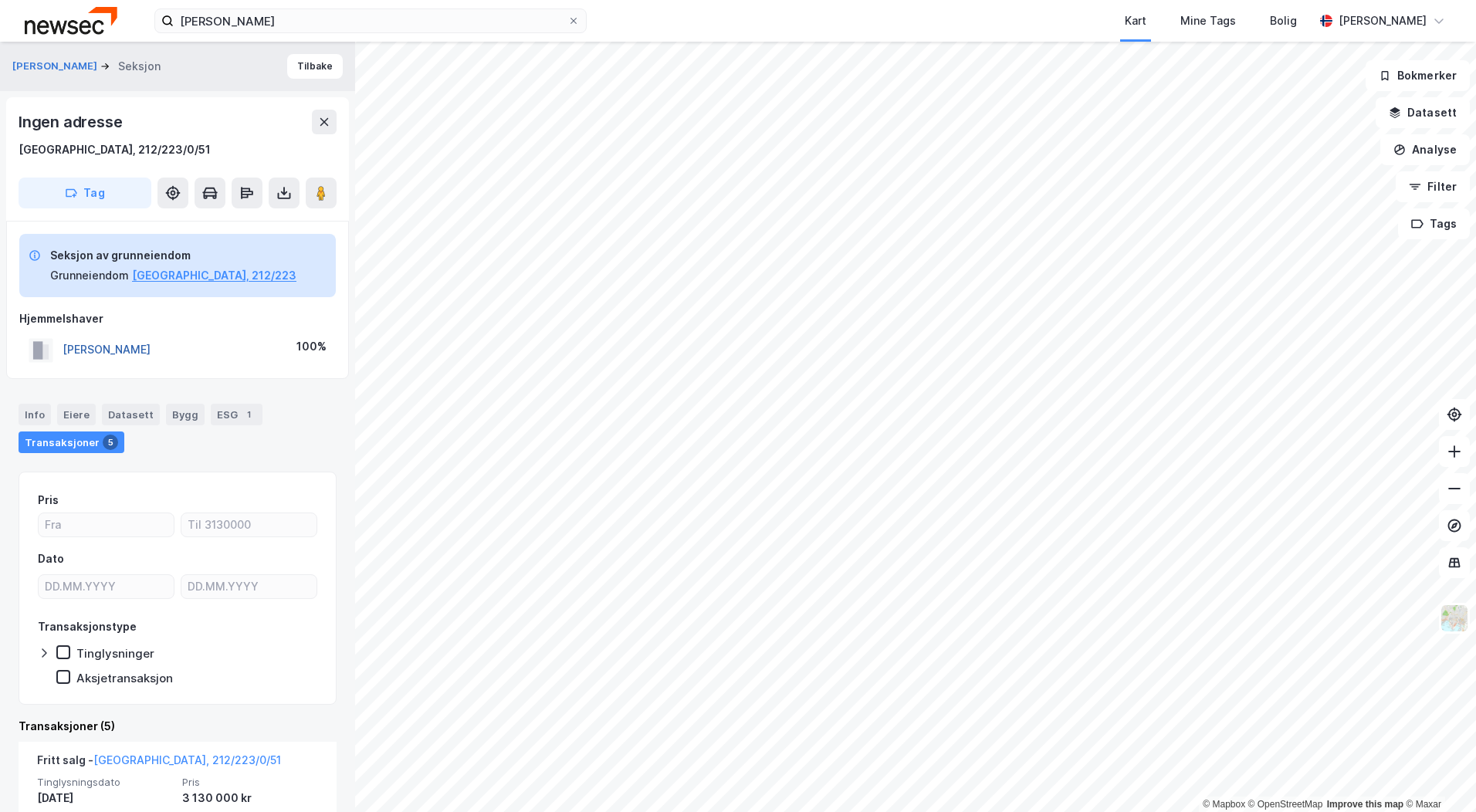
click at [0, 0] on button "[PERSON_NAME]" at bounding box center [0, 0] width 0 height 0
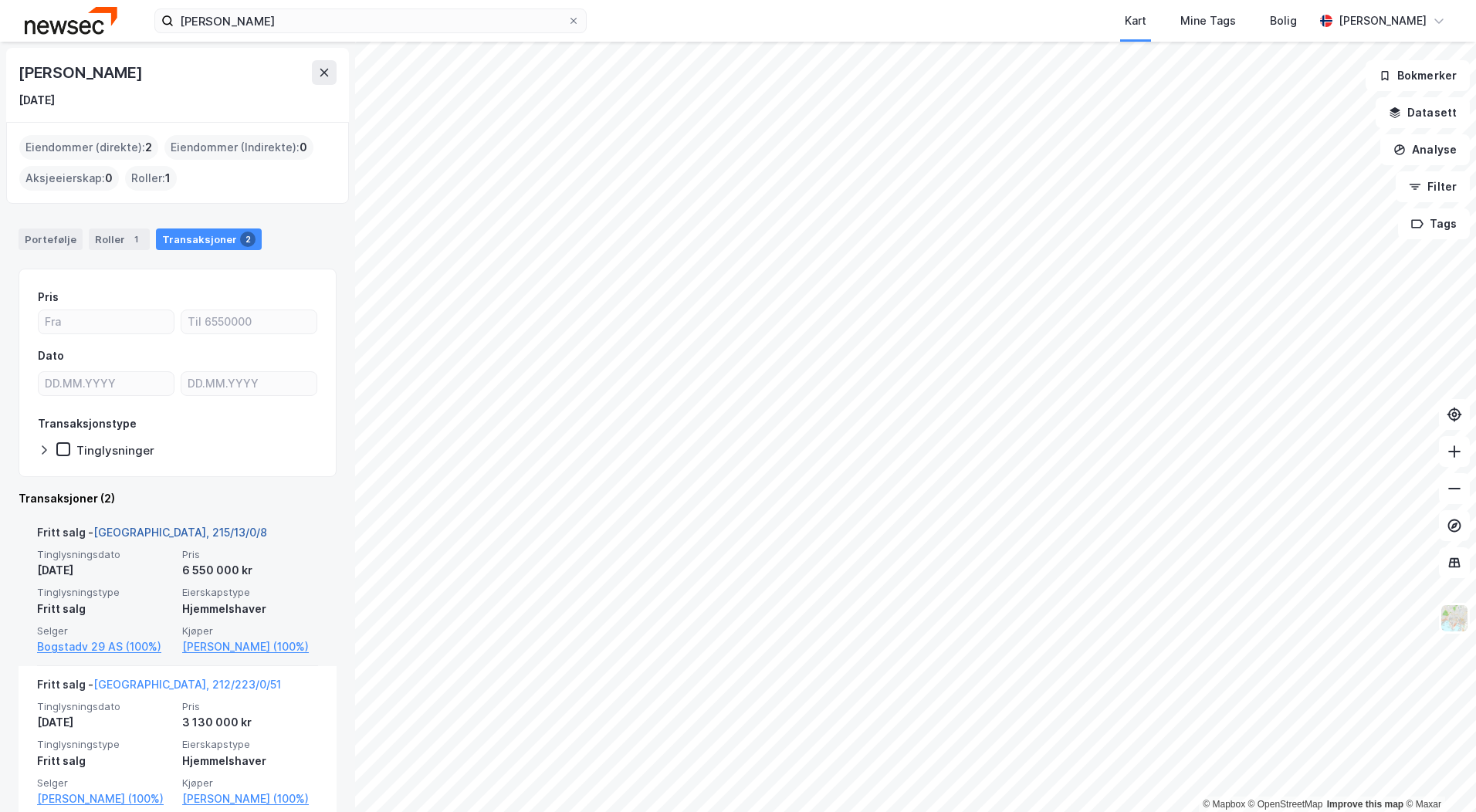
click at [151, 529] on link "[GEOGRAPHIC_DATA], 215/13/0/8" at bounding box center [179, 532] width 174 height 13
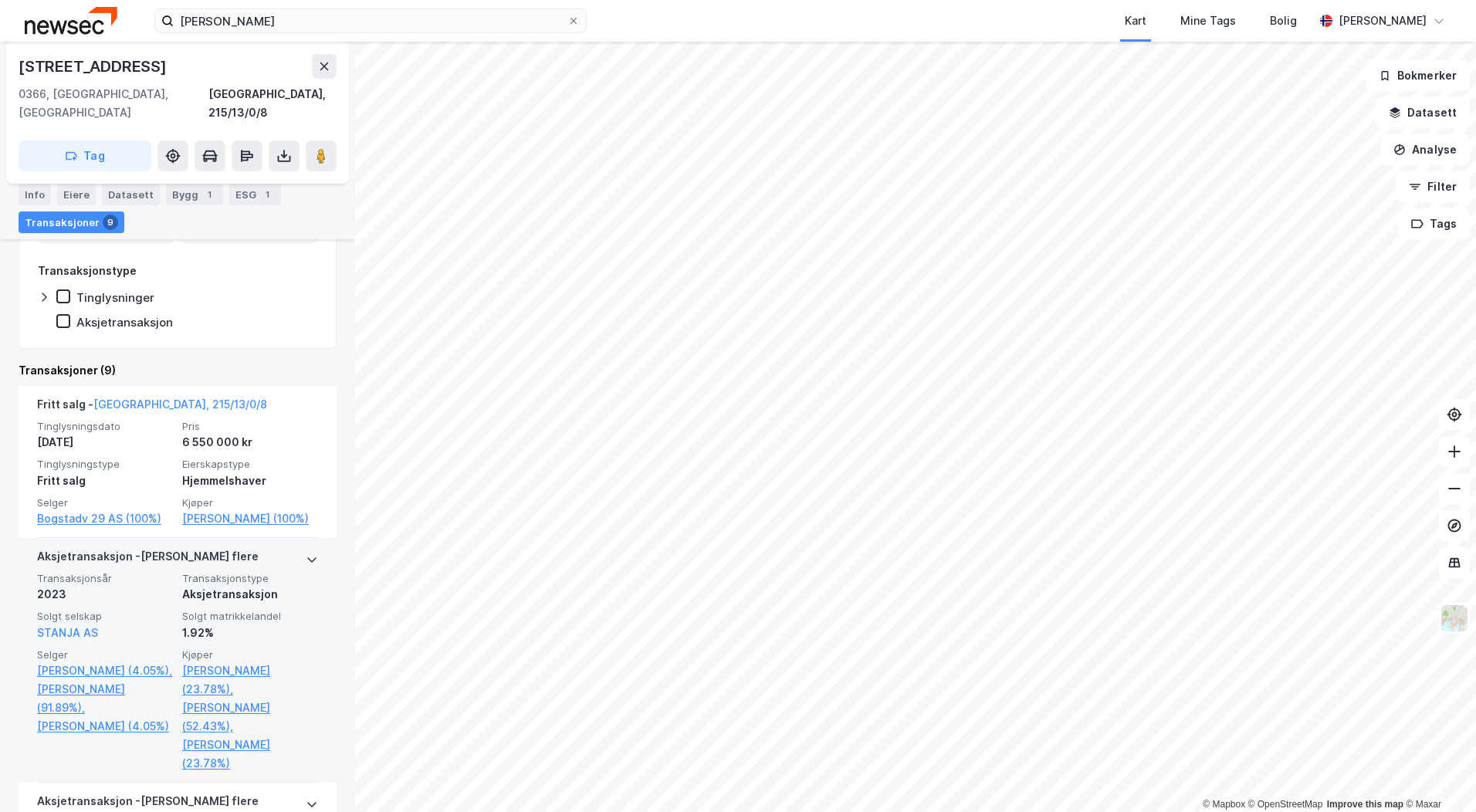
scroll to position [386, 0]
